Goal: Find specific page/section: Find specific page/section

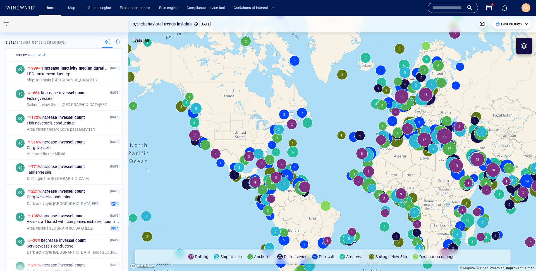
click at [445, 8] on input "text" at bounding box center [449, 8] width 32 height 8
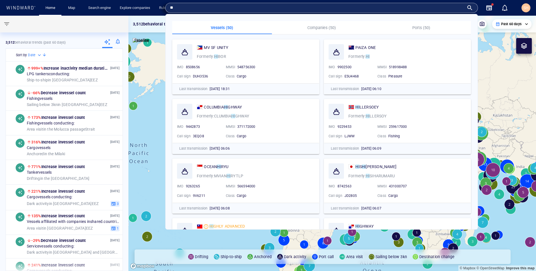
type input "**"
click at [218, 46] on span "MV SF UNITY" at bounding box center [216, 47] width 25 height 4
click at [223, 106] on canvas "Map" at bounding box center [332, 143] width 408 height 255
